Goal: Check status: Check status

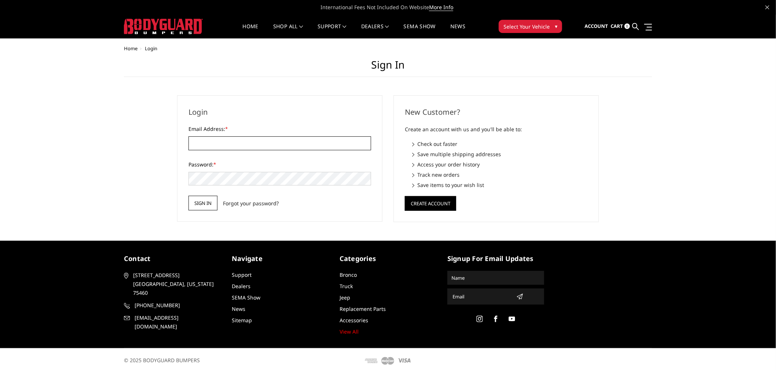
type input "[EMAIL_ADDRESS][DOMAIN_NAME]"
click at [211, 200] on input "Sign in" at bounding box center [203, 203] width 29 height 15
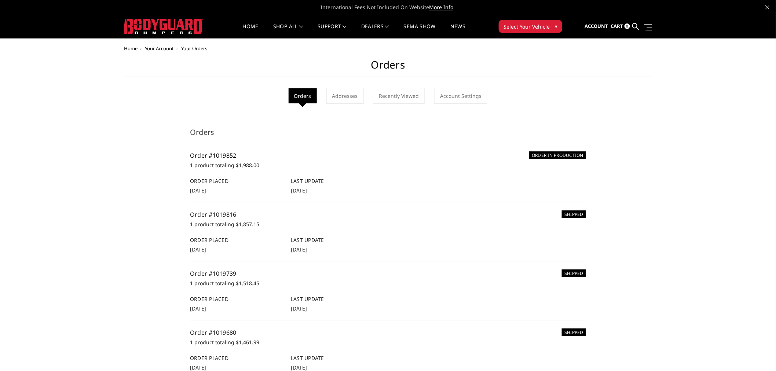
click at [222, 153] on link "Order #1019852" at bounding box center [213, 155] width 47 height 8
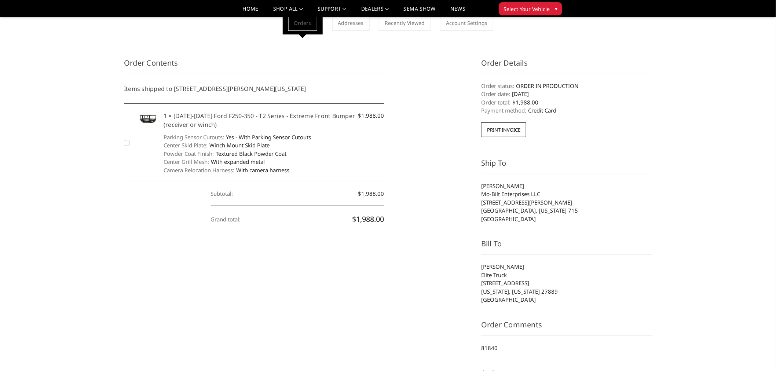
scroll to position [41, 0]
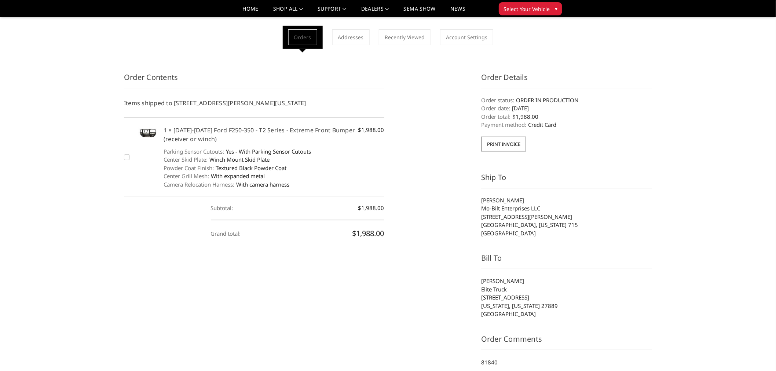
click at [313, 105] on h5 "Items shipped to [STREET_ADDRESS][PERSON_NAME][US_STATE]" at bounding box center [254, 103] width 260 height 9
click at [222, 110] on li "Items shipped to [STREET_ADDRESS][PERSON_NAME][US_STATE]" at bounding box center [254, 103] width 260 height 30
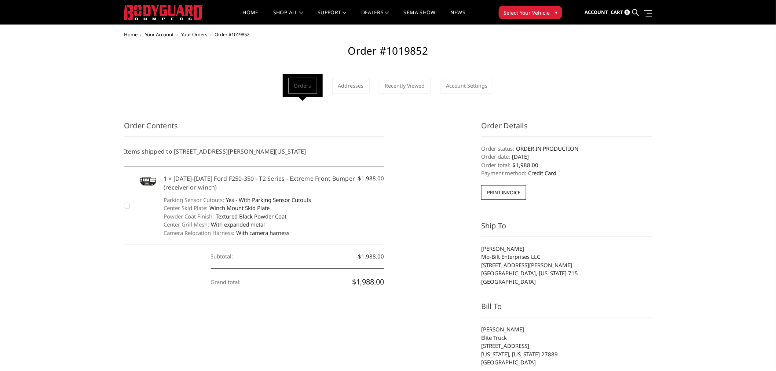
scroll to position [0, 0]
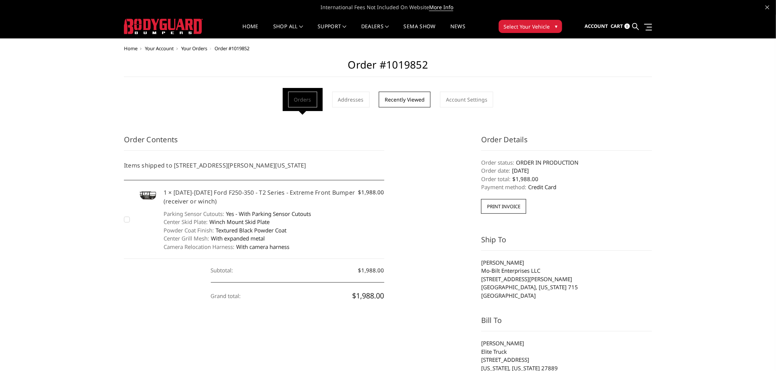
click at [408, 103] on link "Recently Viewed" at bounding box center [405, 100] width 52 height 16
